Goal: Information Seeking & Learning: Learn about a topic

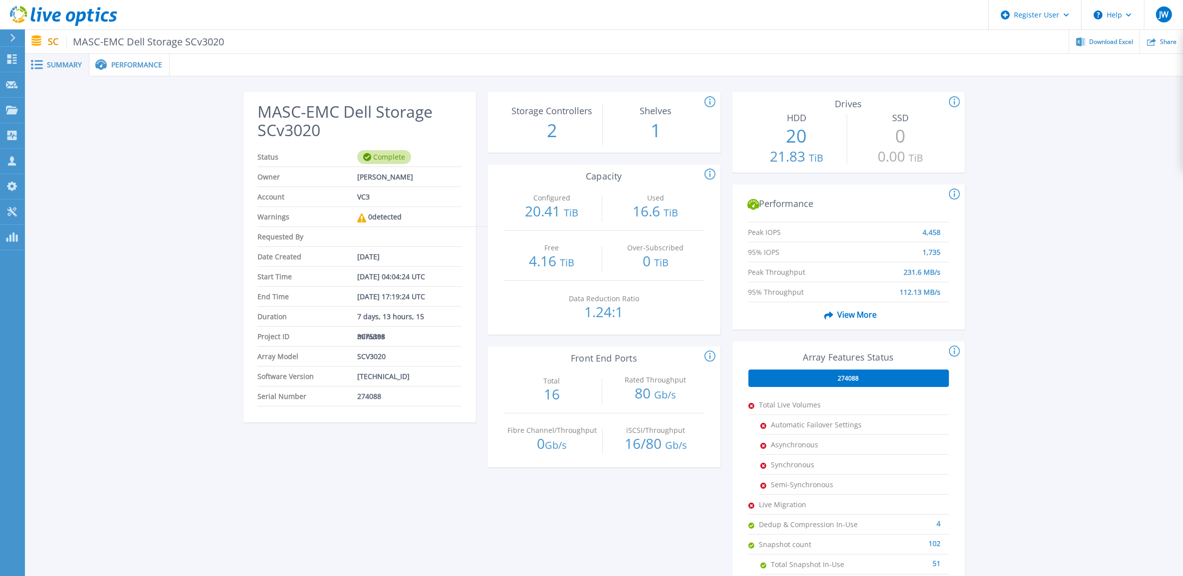
click at [60, 91] on div "MASC-EMC Dell Storage SCv3020 Status Complete Owner [PERSON_NAME] Account VC3 W…" at bounding box center [604, 373] width 1158 height 594
click at [108, 57] on div "Performance" at bounding box center [129, 65] width 80 height 22
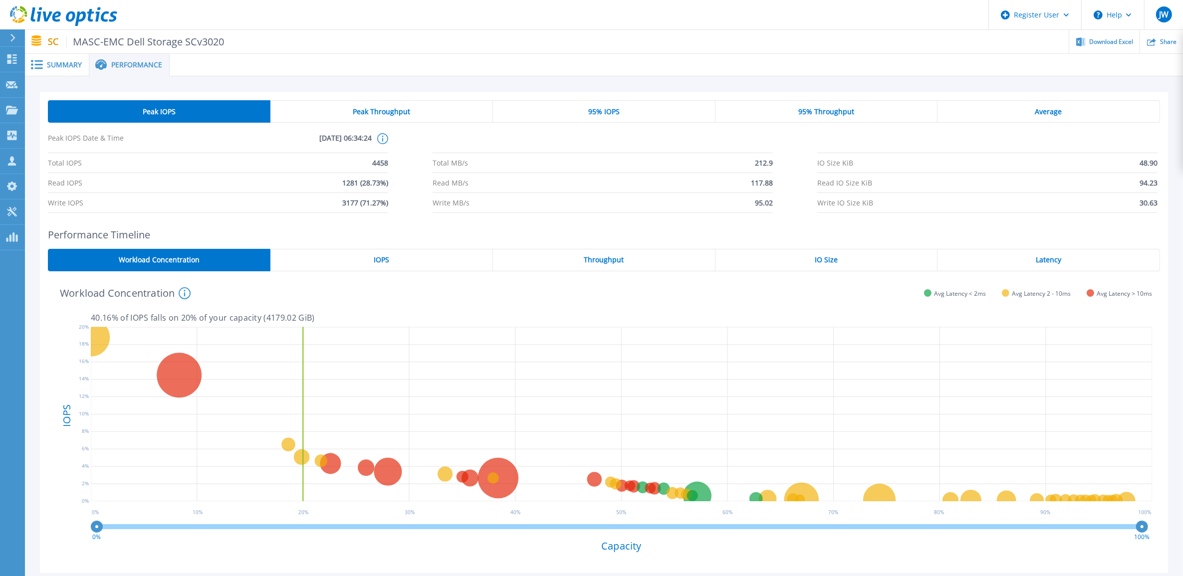
click at [78, 66] on span "Summary" at bounding box center [64, 64] width 35 height 7
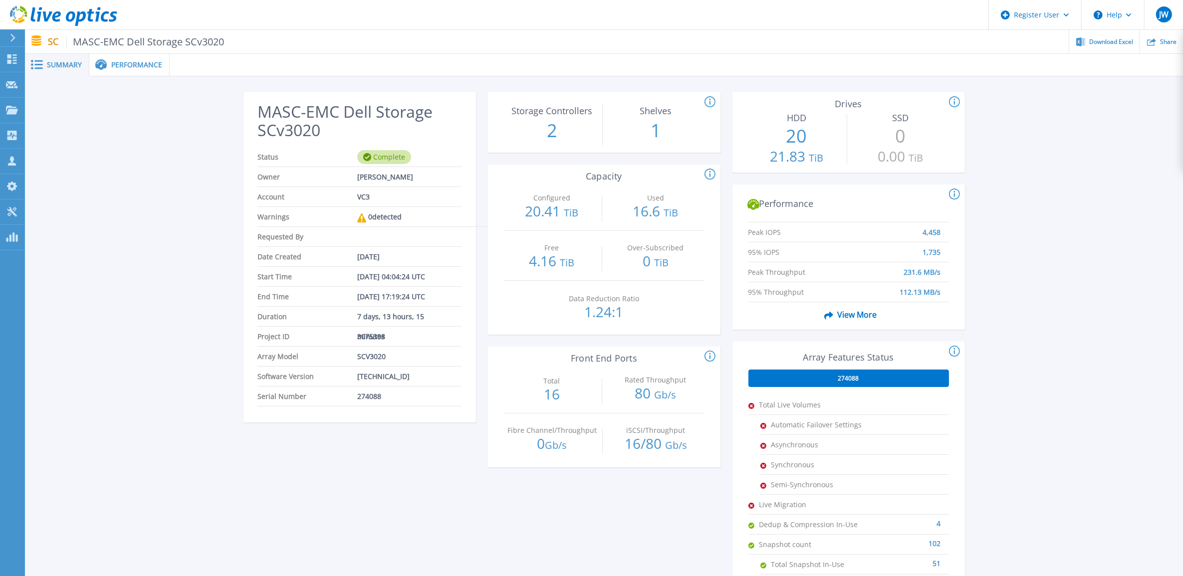
click at [143, 67] on span "Performance" at bounding box center [136, 64] width 51 height 7
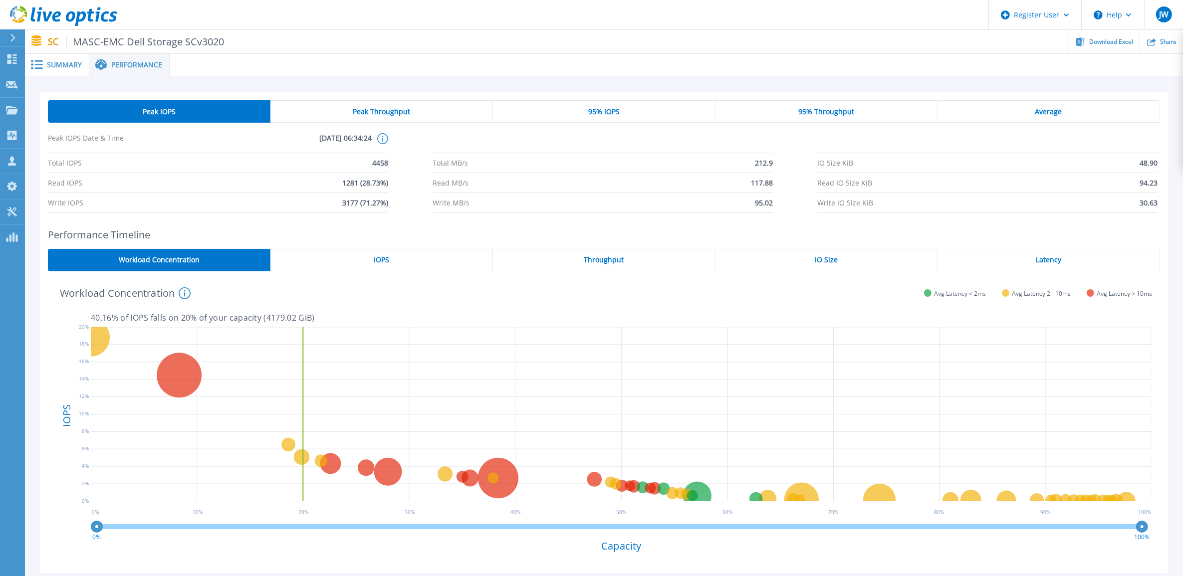
click at [352, 118] on div "Peak Throughput" at bounding box center [381, 111] width 222 height 22
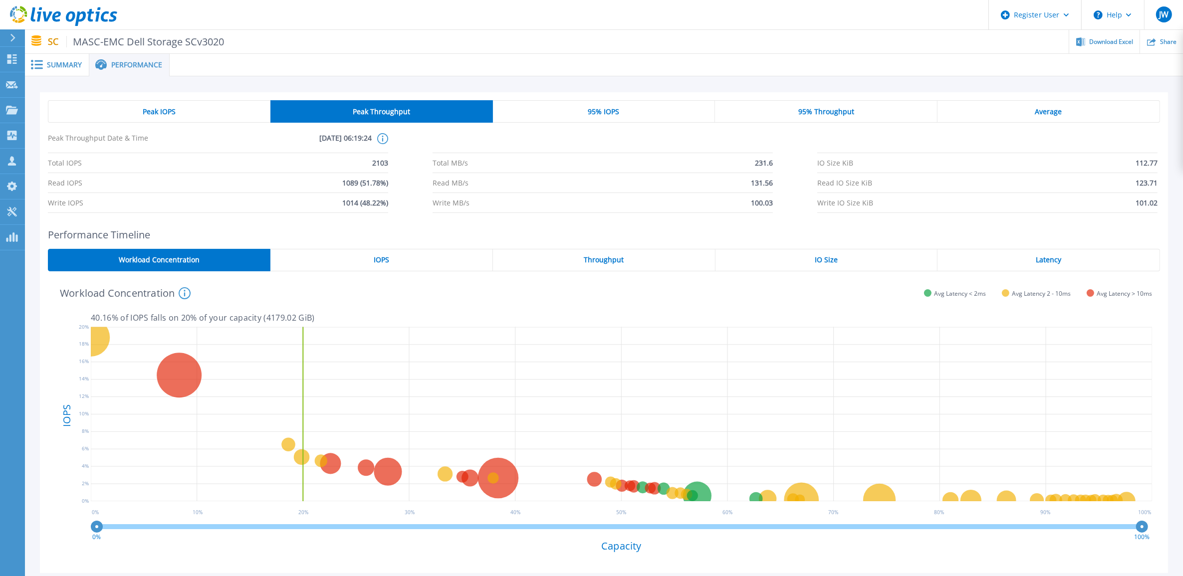
click at [210, 105] on div "Peak IOPS" at bounding box center [159, 111] width 222 height 22
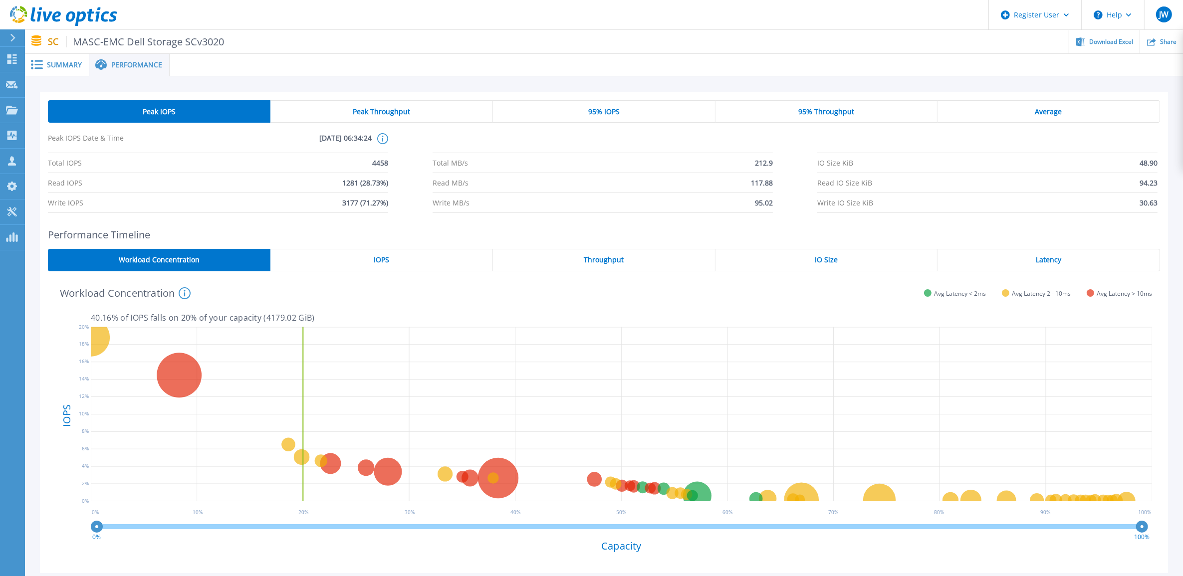
click at [80, 69] on div "Summary" at bounding box center [57, 65] width 64 height 22
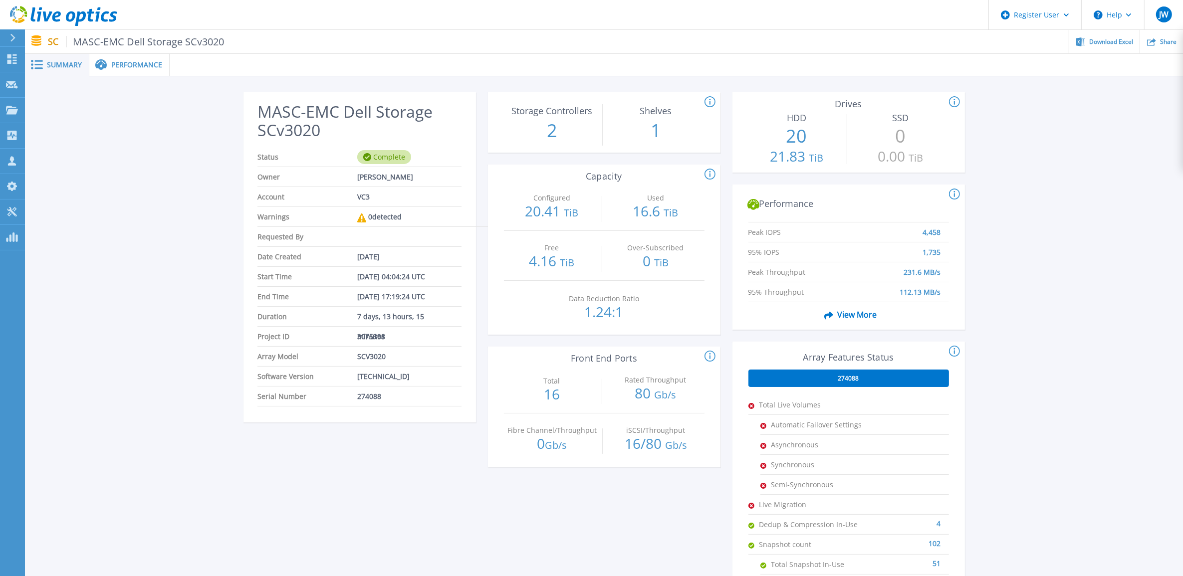
click at [122, 71] on div "Performance" at bounding box center [129, 65] width 80 height 22
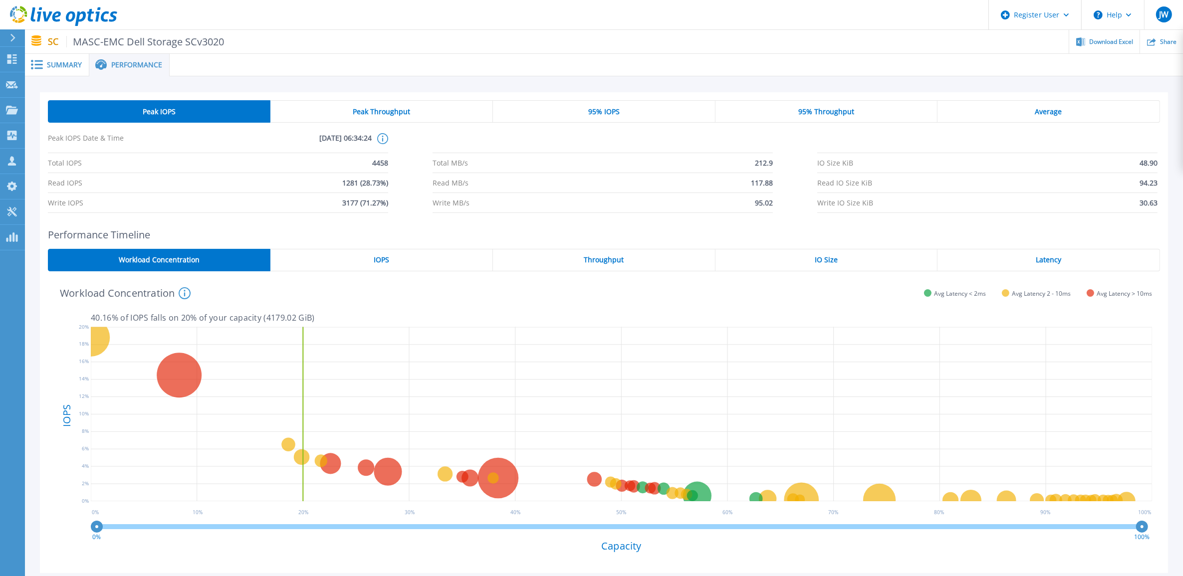
click at [70, 71] on div "Summary" at bounding box center [57, 65] width 64 height 22
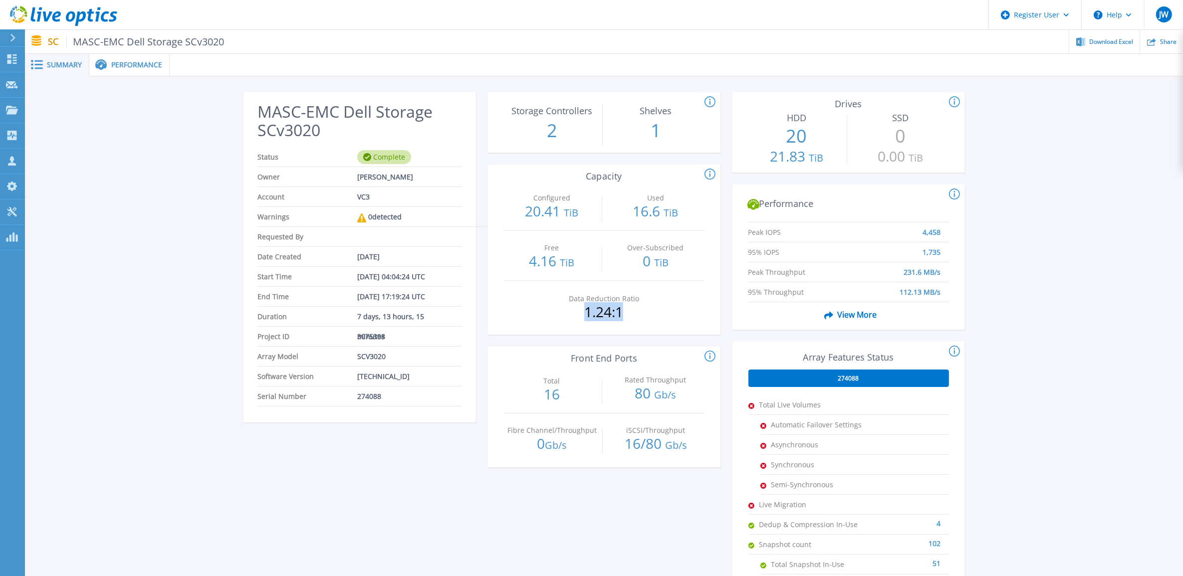
drag, startPoint x: 582, startPoint y: 314, endPoint x: 663, endPoint y: 310, distance: 81.9
click at [663, 310] on div "Data Reduction Ratio 1.24:1" at bounding box center [604, 306] width 201 height 50
click at [664, 310] on div "Data Reduction Ratio 1.24:1" at bounding box center [604, 306] width 201 height 50
click at [148, 68] on span "Performance" at bounding box center [136, 64] width 51 height 7
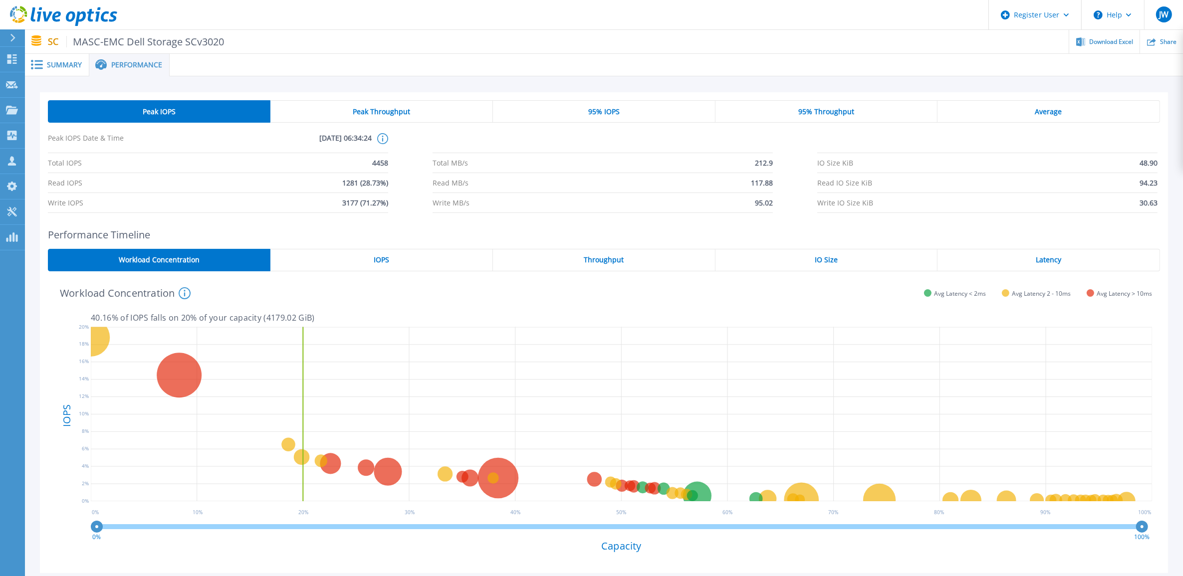
click at [855, 107] on div "95% Throughput" at bounding box center [826, 111] width 222 height 22
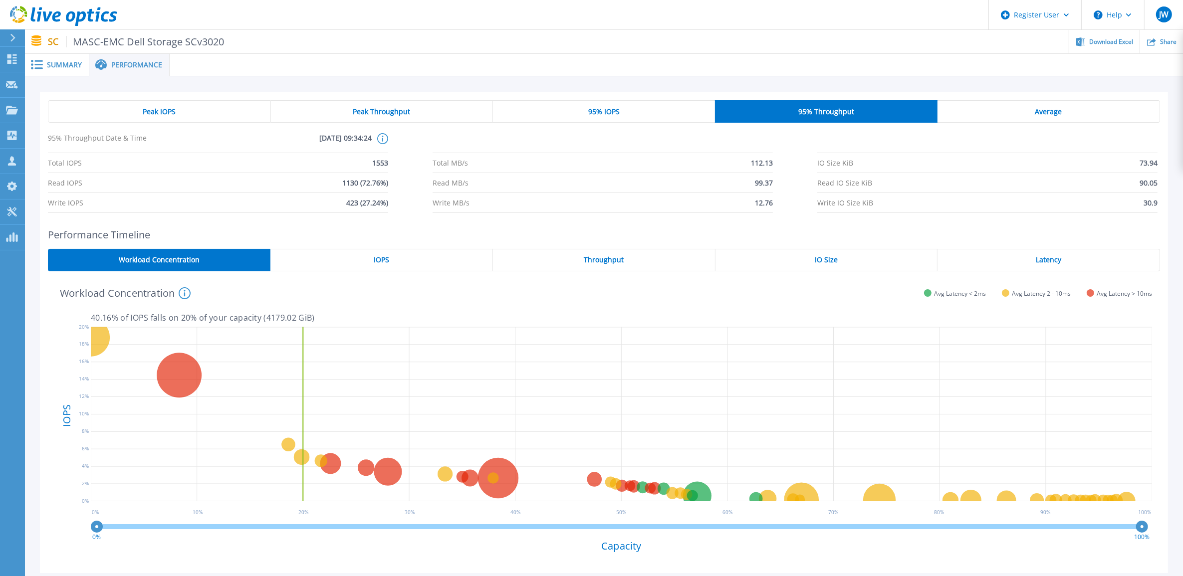
click at [634, 102] on div "95% IOPS" at bounding box center [604, 111] width 222 height 22
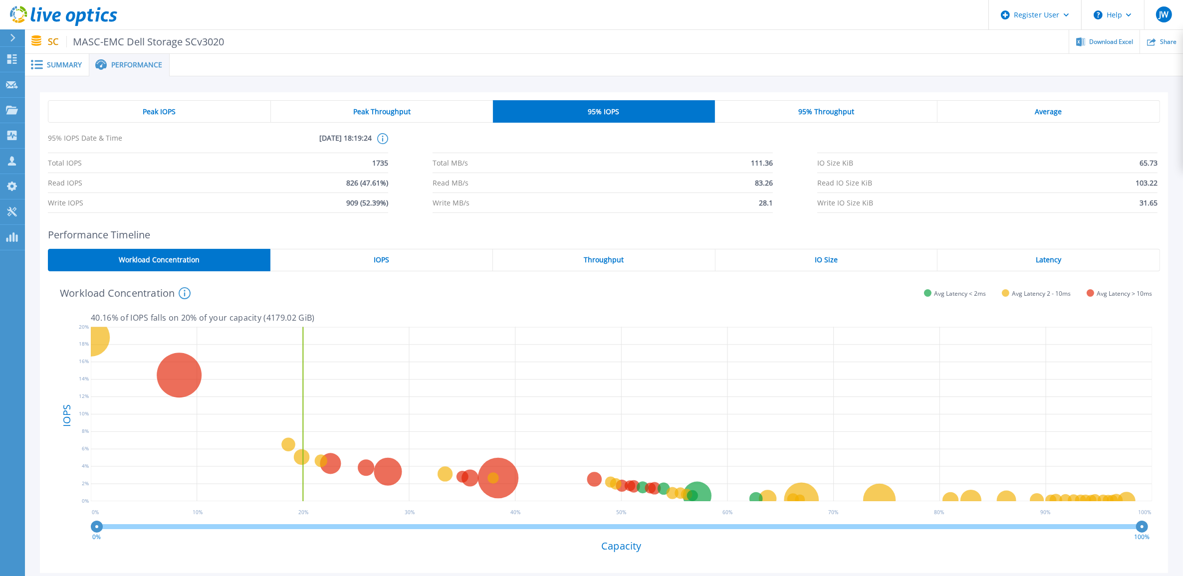
click at [1007, 106] on div "Average" at bounding box center [1048, 111] width 222 height 22
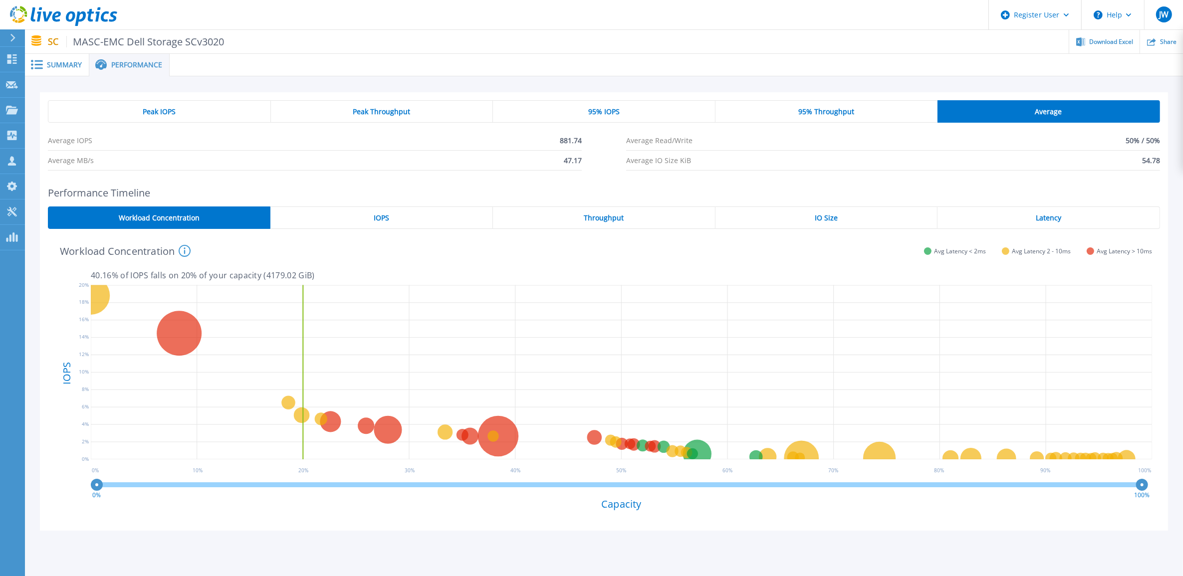
click at [639, 107] on div "95% IOPS" at bounding box center [604, 111] width 222 height 22
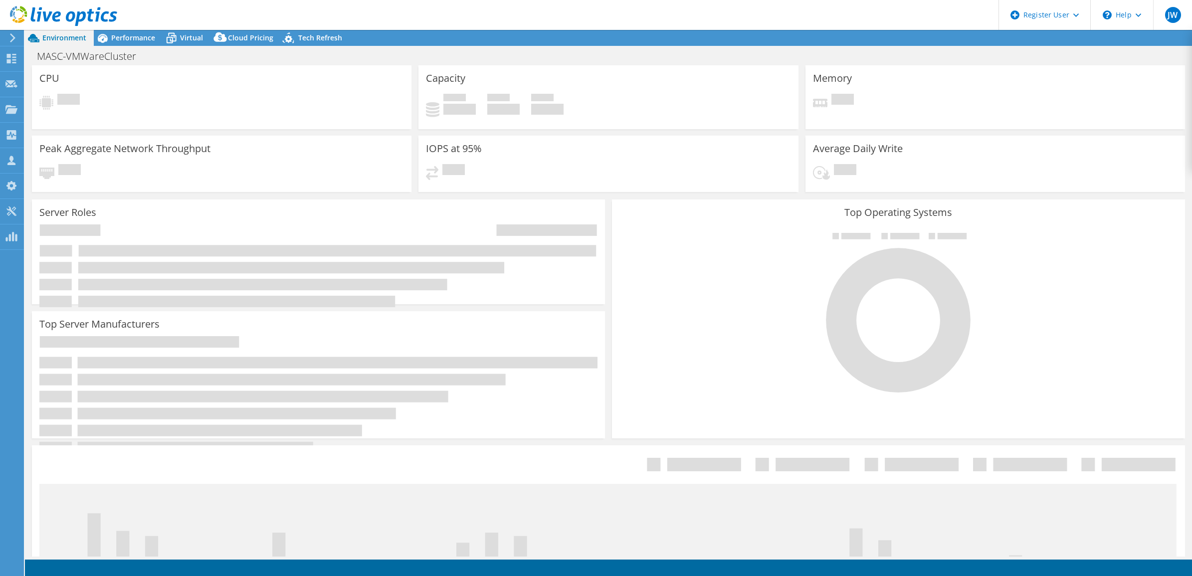
select select "USD"
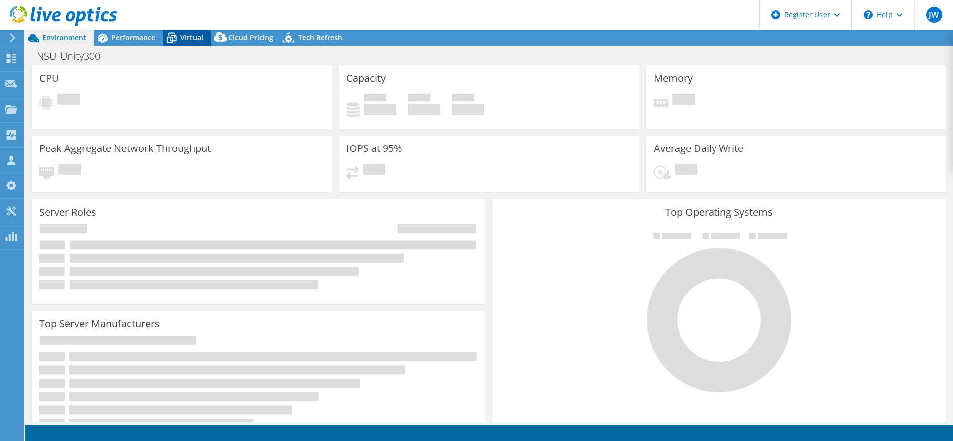
select select "USD"
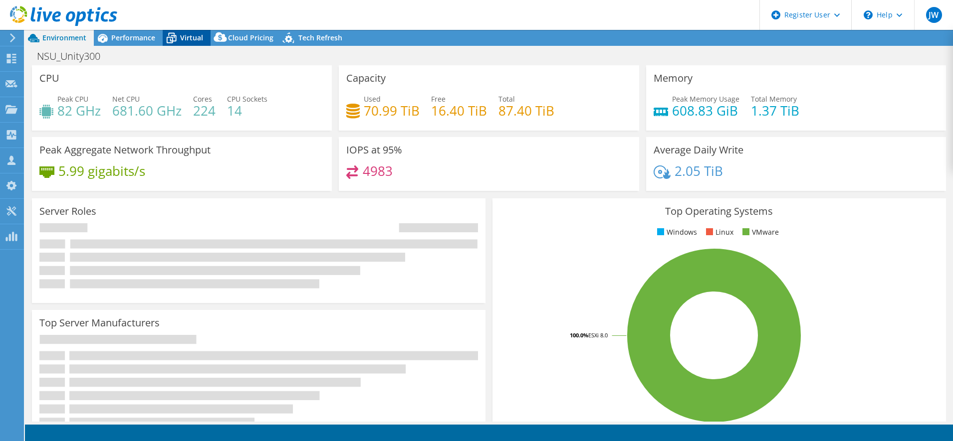
click at [196, 34] on span "Virtual" at bounding box center [191, 37] width 23 height 9
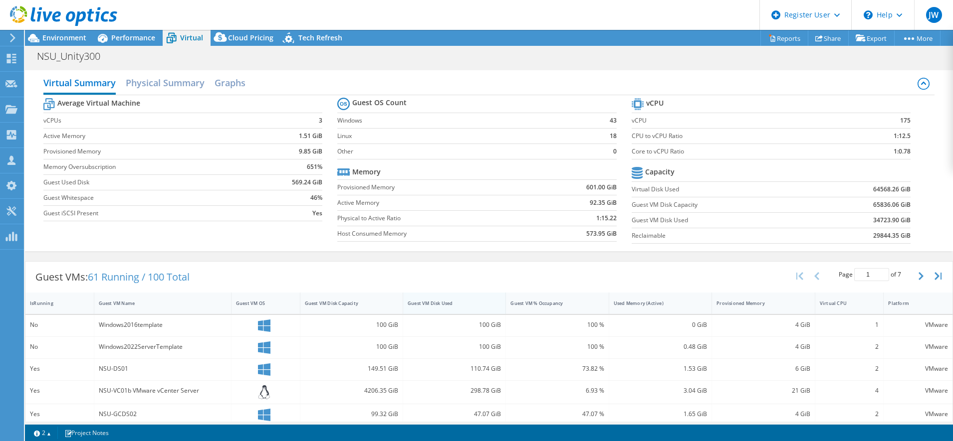
click at [456, 304] on div "Guest VM Disk Used" at bounding box center [447, 303] width 81 height 6
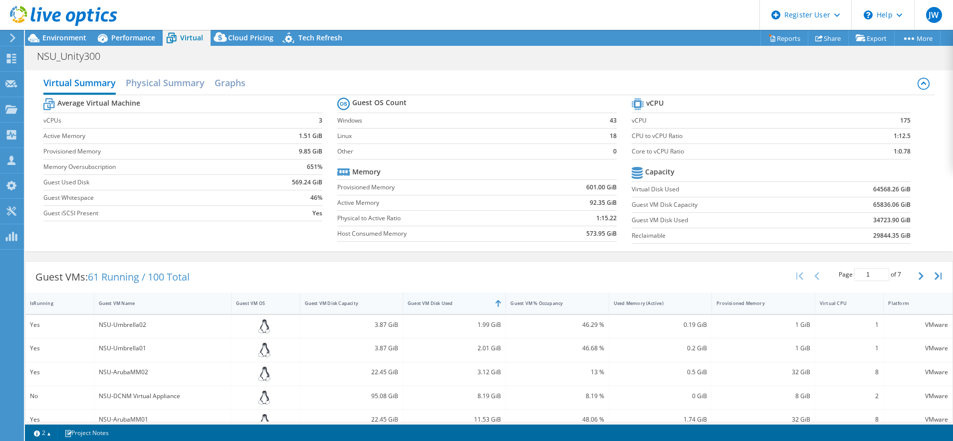
click at [456, 304] on div "Guest VM Disk Used" at bounding box center [447, 303] width 81 height 6
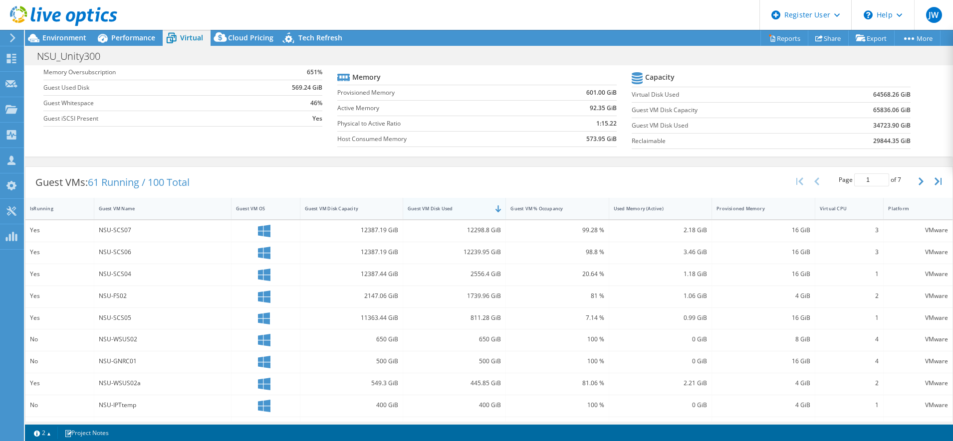
scroll to position [115, 0]
